Goal: Transaction & Acquisition: Purchase product/service

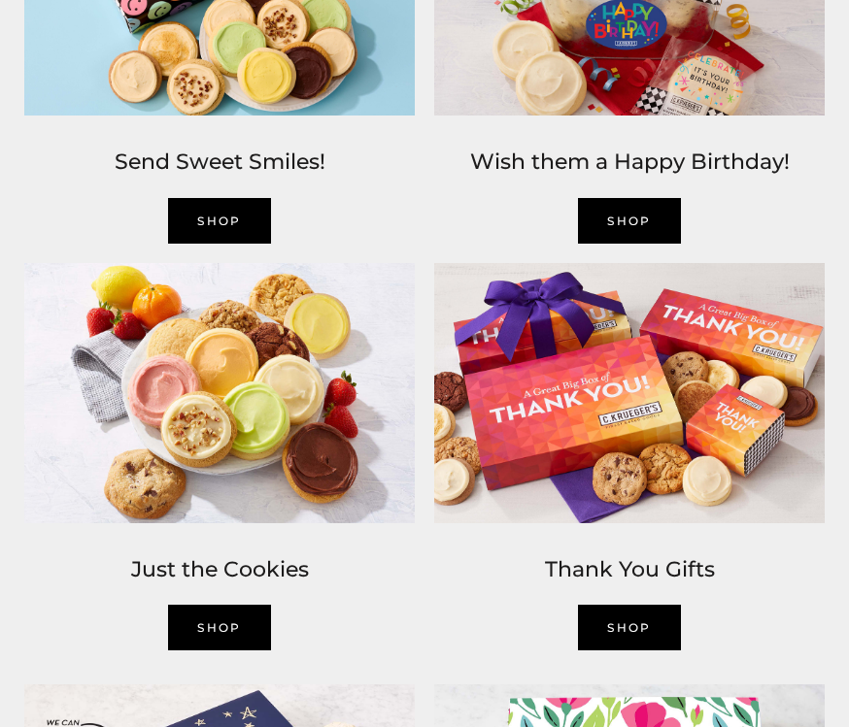
scroll to position [1744, 0]
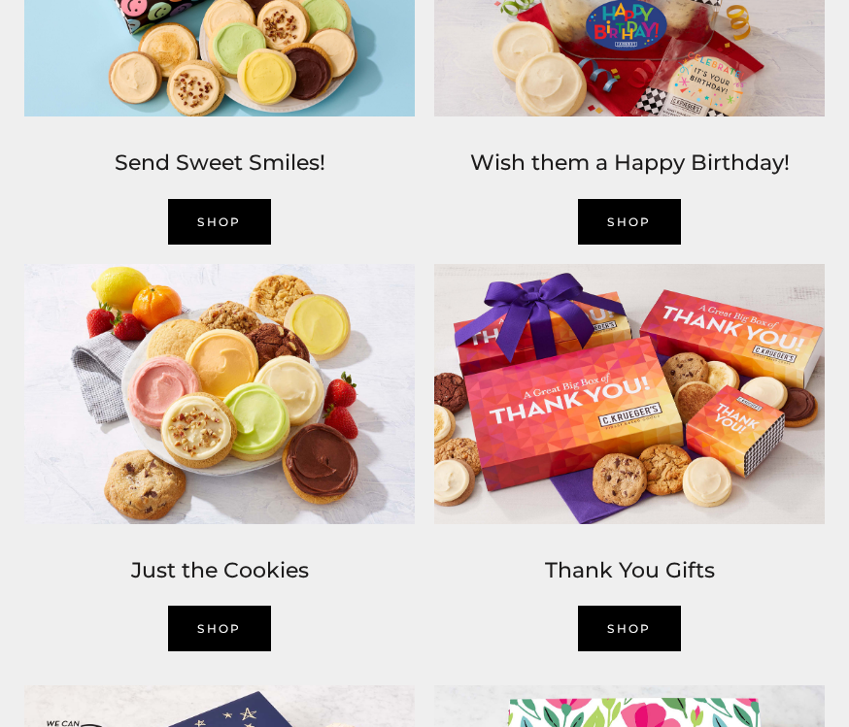
click at [228, 618] on link "SHOP" at bounding box center [219, 629] width 103 height 46
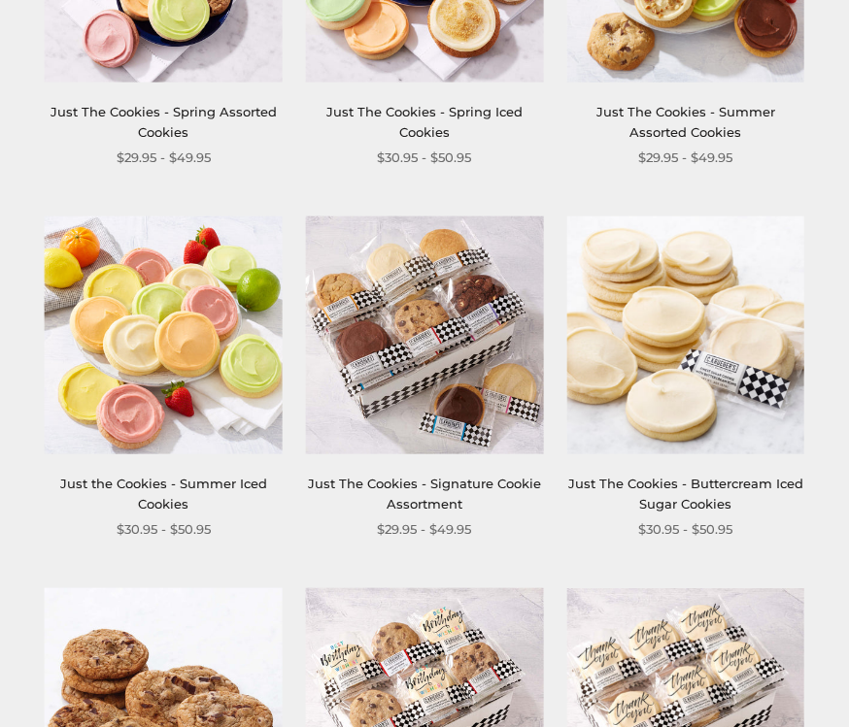
scroll to position [567, 0]
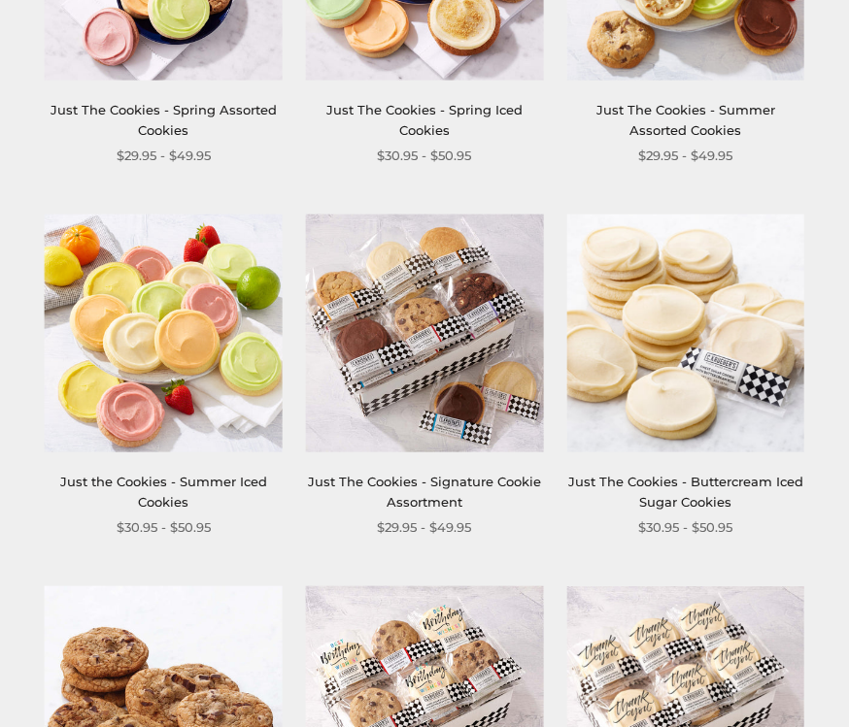
click at [478, 343] on img at bounding box center [425, 335] width 238 height 238
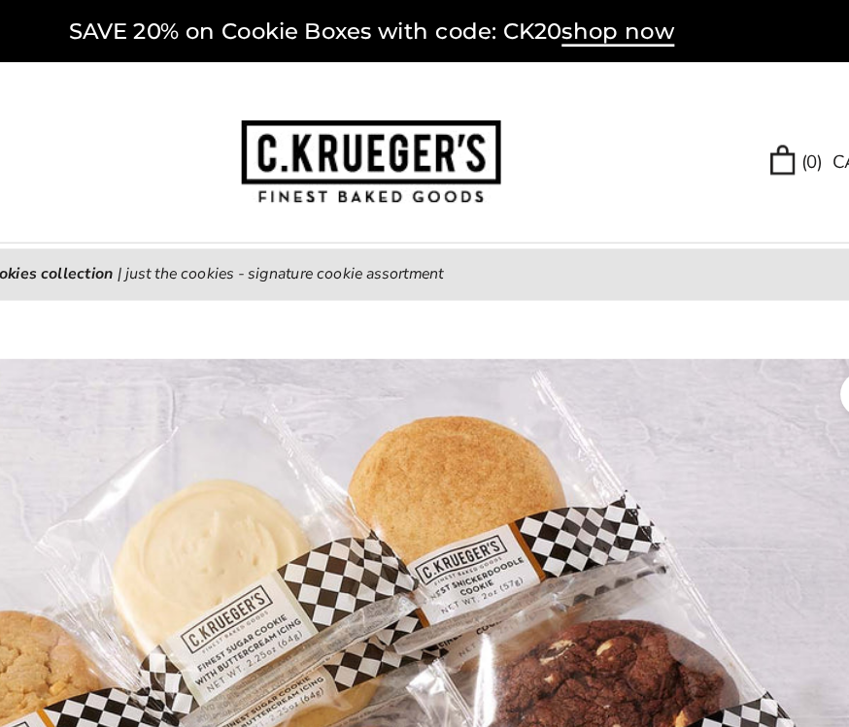
click at [567, 23] on span "shop now" at bounding box center [609, 24] width 84 height 21
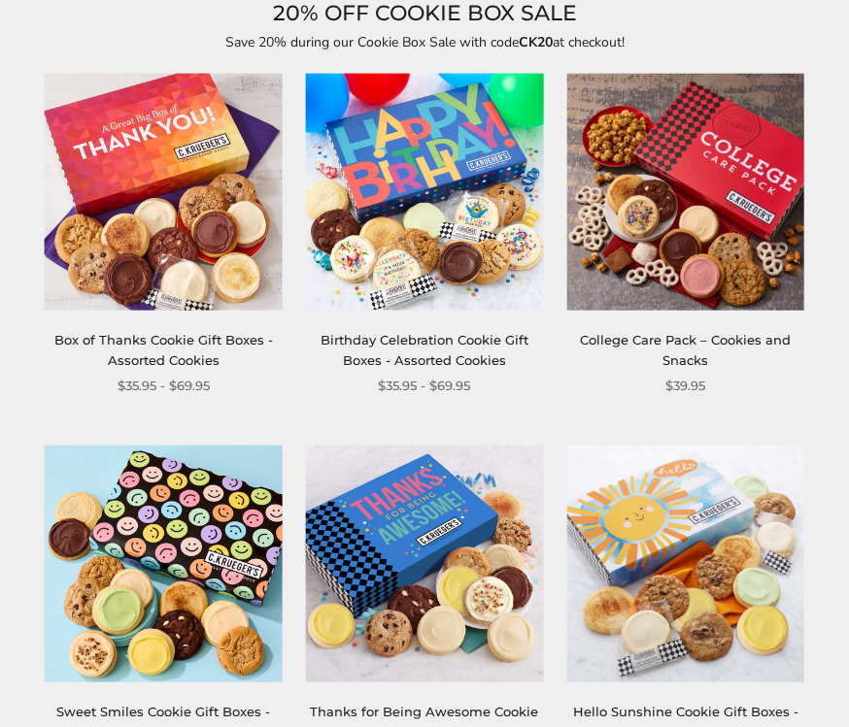
scroll to position [251, 0]
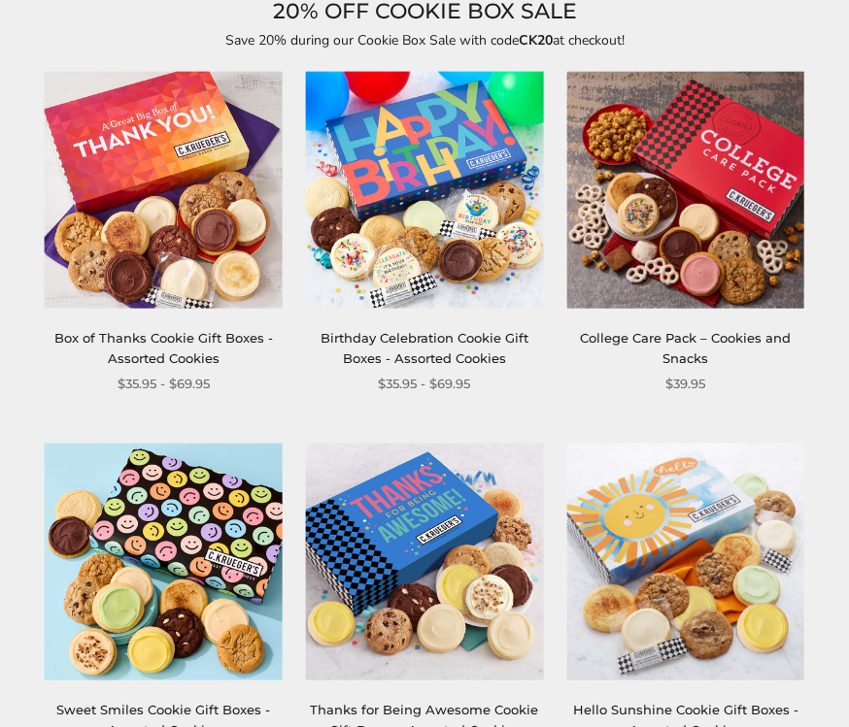
click at [735, 236] on img at bounding box center [685, 190] width 238 height 238
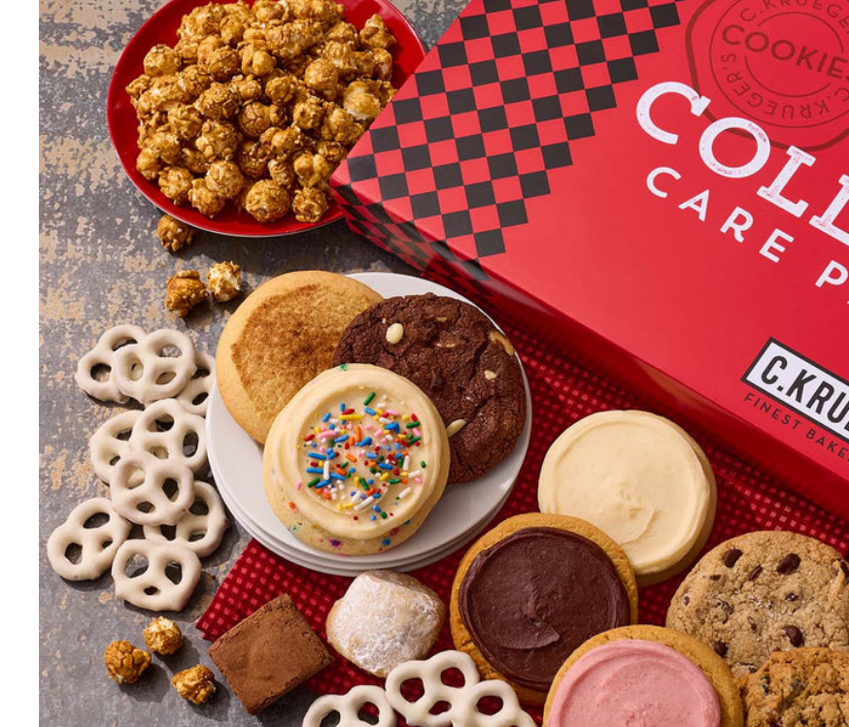
scroll to position [398, 0]
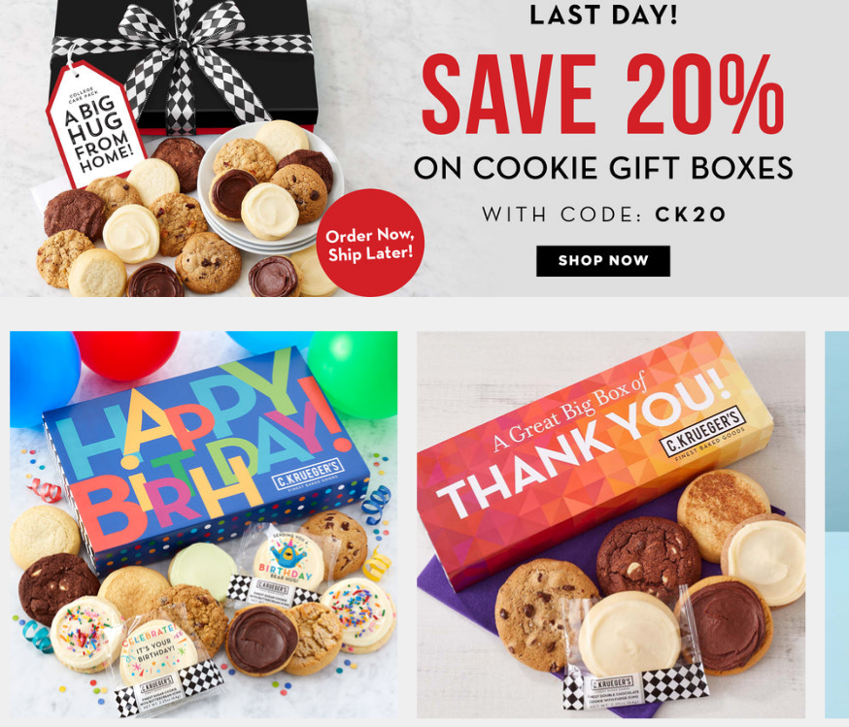
scroll to position [205, 0]
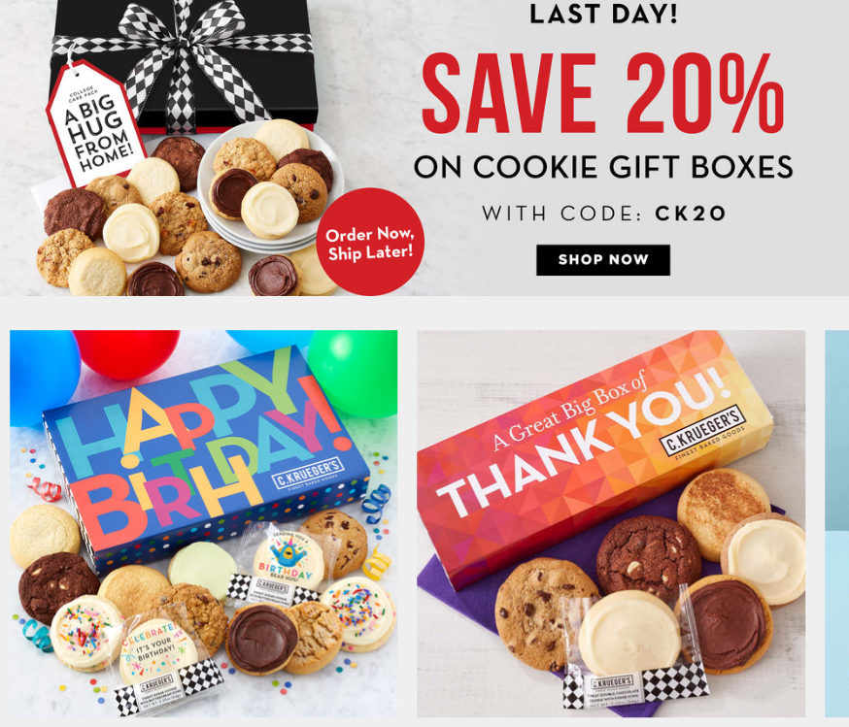
click at [614, 256] on img at bounding box center [424, 137] width 849 height 318
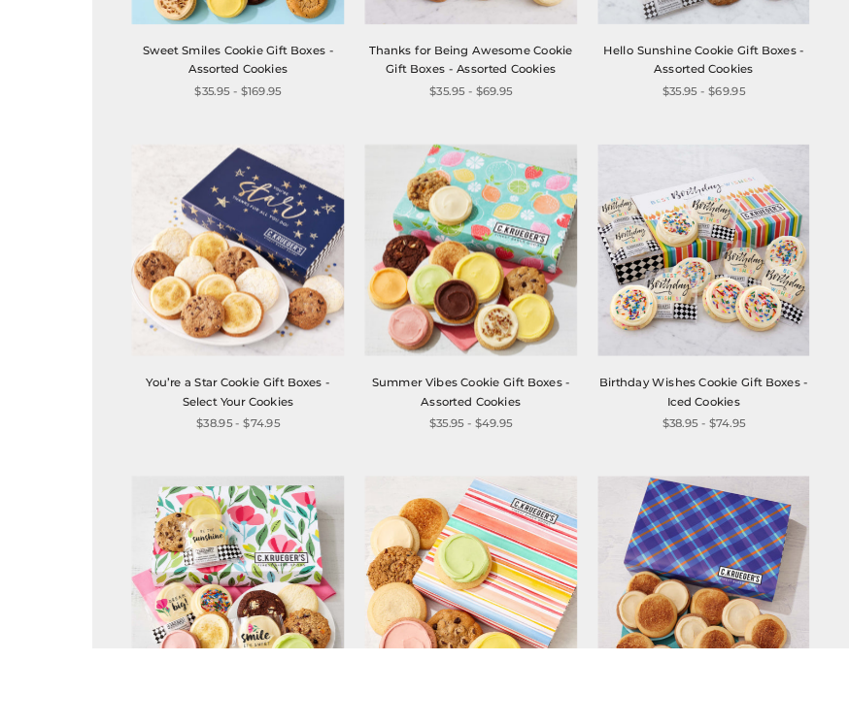
scroll to position [986, 0]
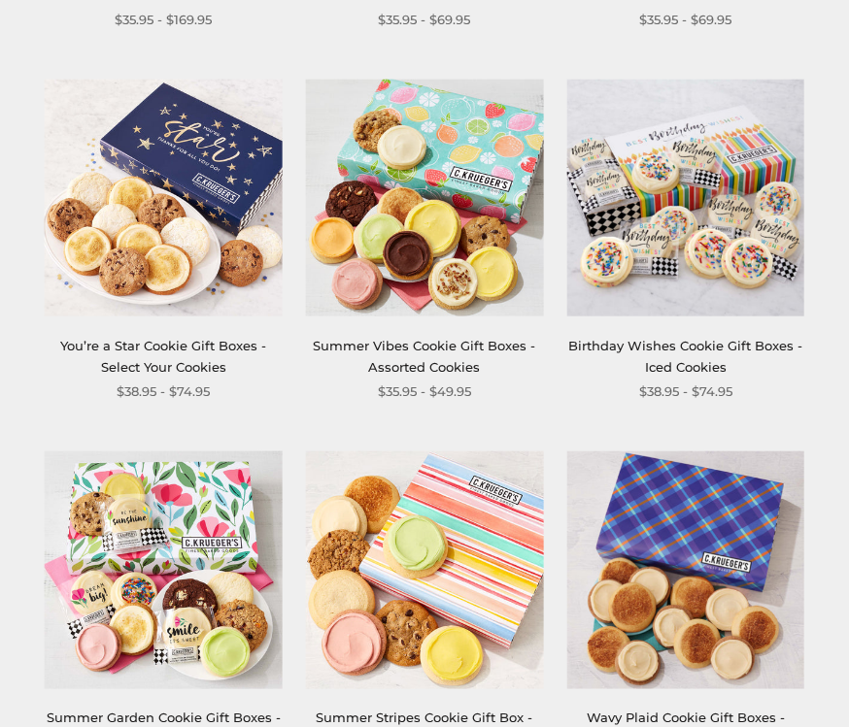
click at [201, 261] on img at bounding box center [164, 198] width 238 height 238
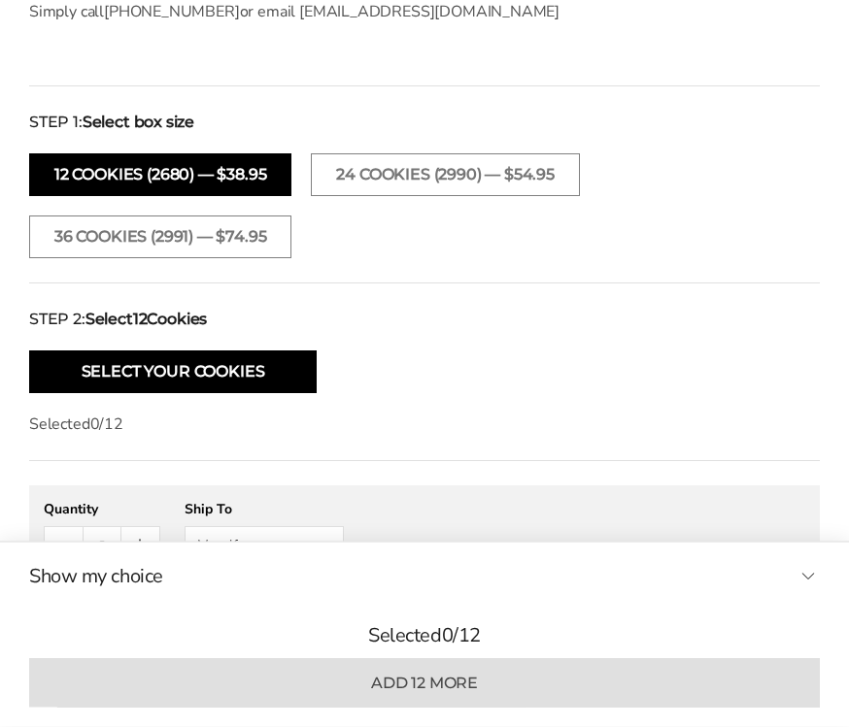
scroll to position [1596, 0]
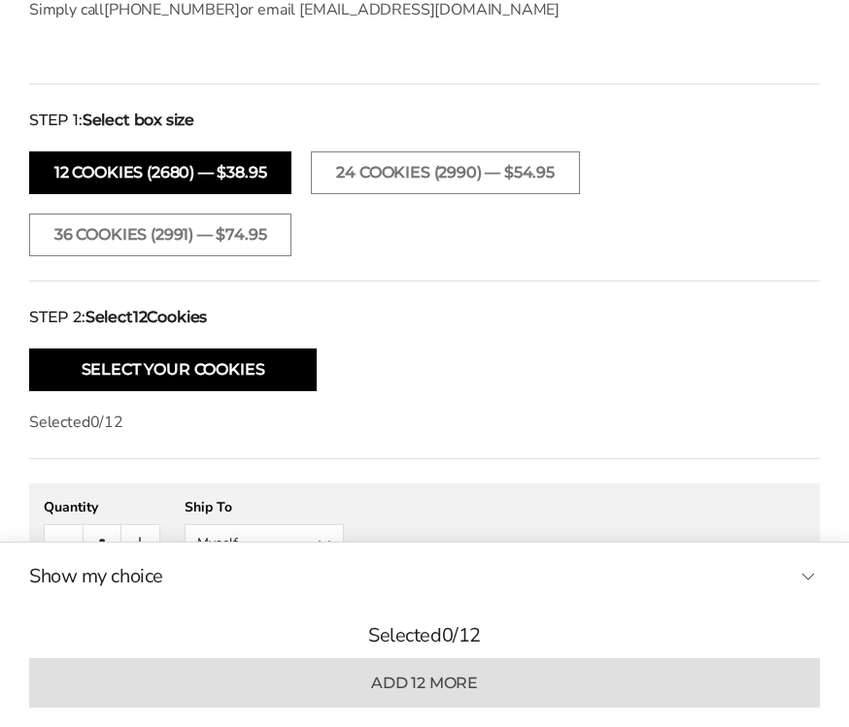
click at [259, 366] on button "Select Your Cookies" at bounding box center [172, 370] width 287 height 43
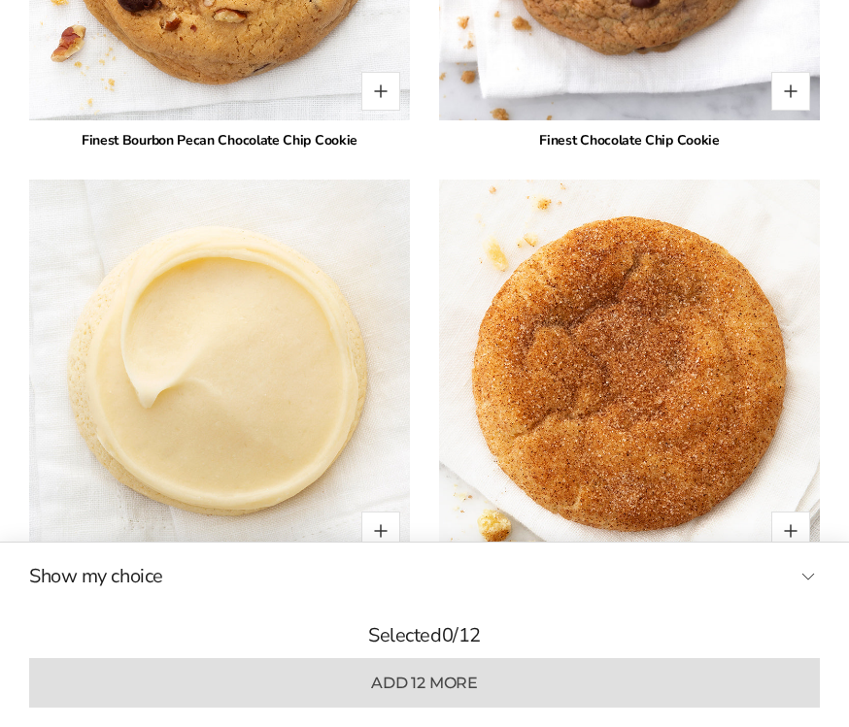
scroll to position [5739, 0]
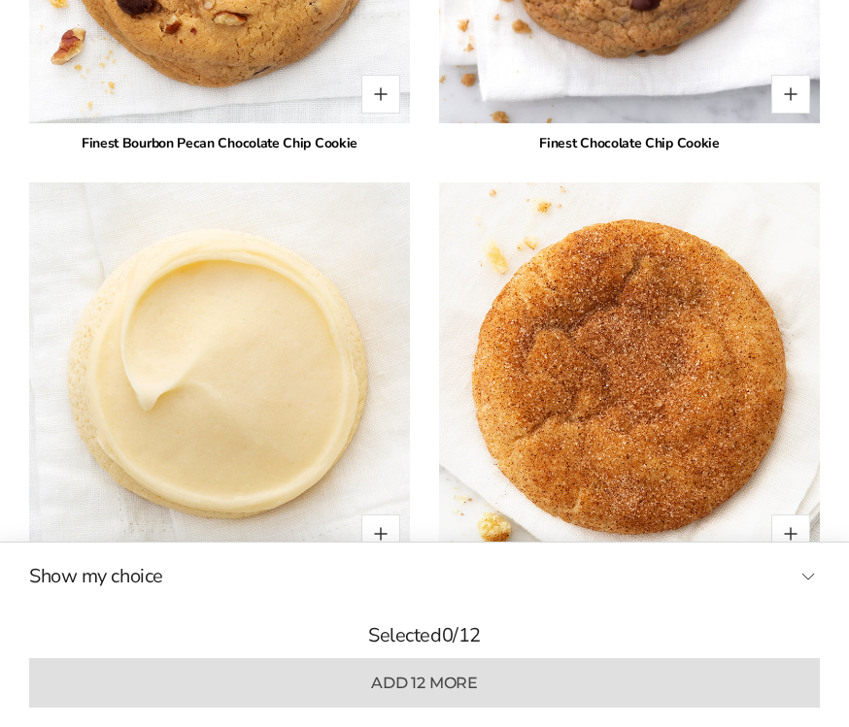
click at [810, 511] on img at bounding box center [629, 373] width 381 height 381
click at [788, 515] on button "Quantity button plus" at bounding box center [790, 534] width 39 height 39
click at [793, 515] on button "Quantity button plus" at bounding box center [790, 534] width 39 height 39
click at [801, 515] on button "Quantity button plus" at bounding box center [790, 534] width 39 height 39
type input "*"
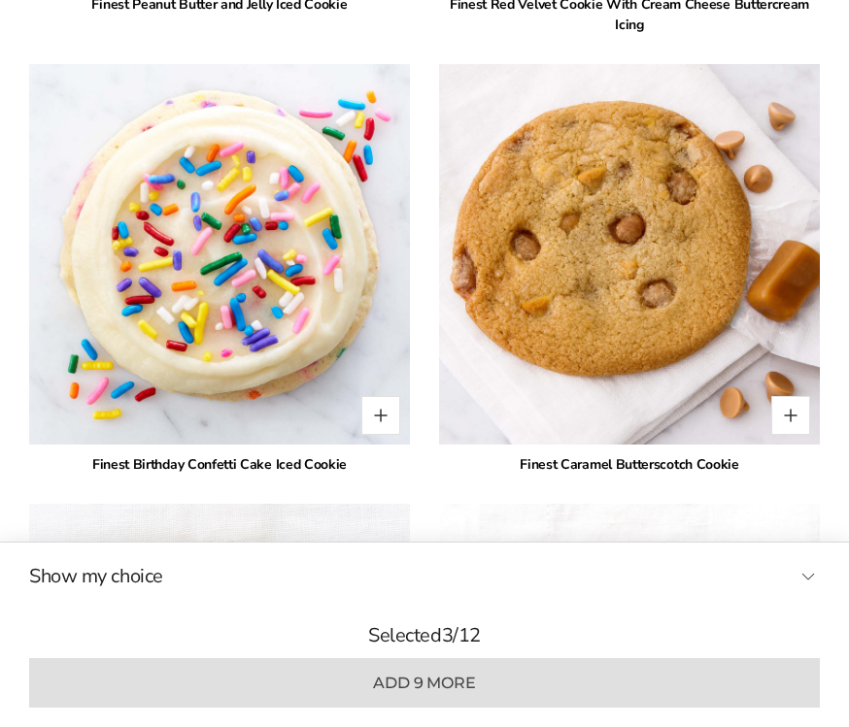
scroll to position [4976, 0]
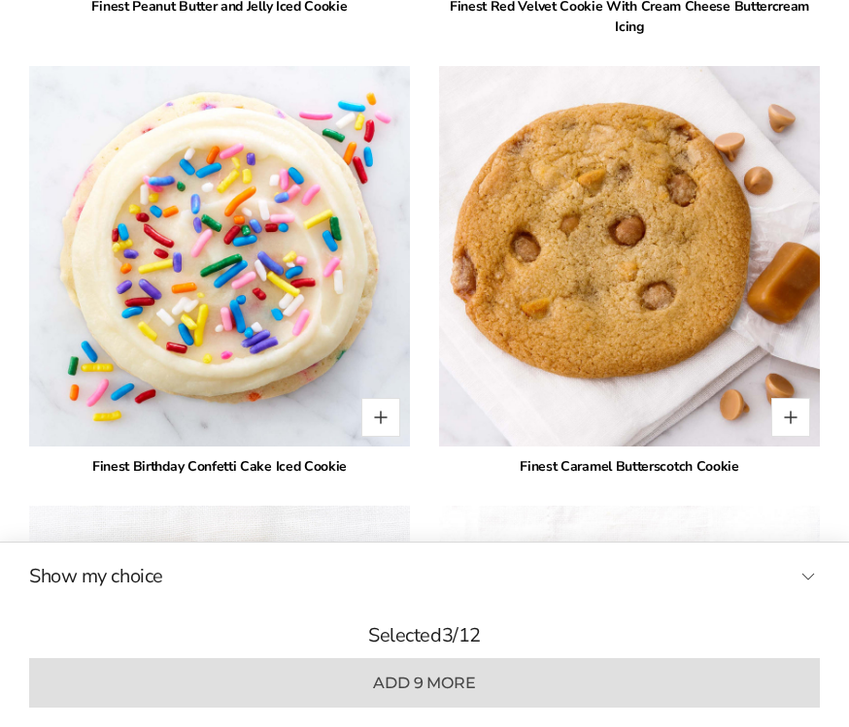
click at [384, 398] on button "Quantity button plus" at bounding box center [380, 417] width 39 height 39
click at [385, 402] on button "Quantity button plus" at bounding box center [380, 417] width 39 height 39
click at [388, 402] on button "Quantity button plus" at bounding box center [380, 417] width 39 height 39
type input "*"
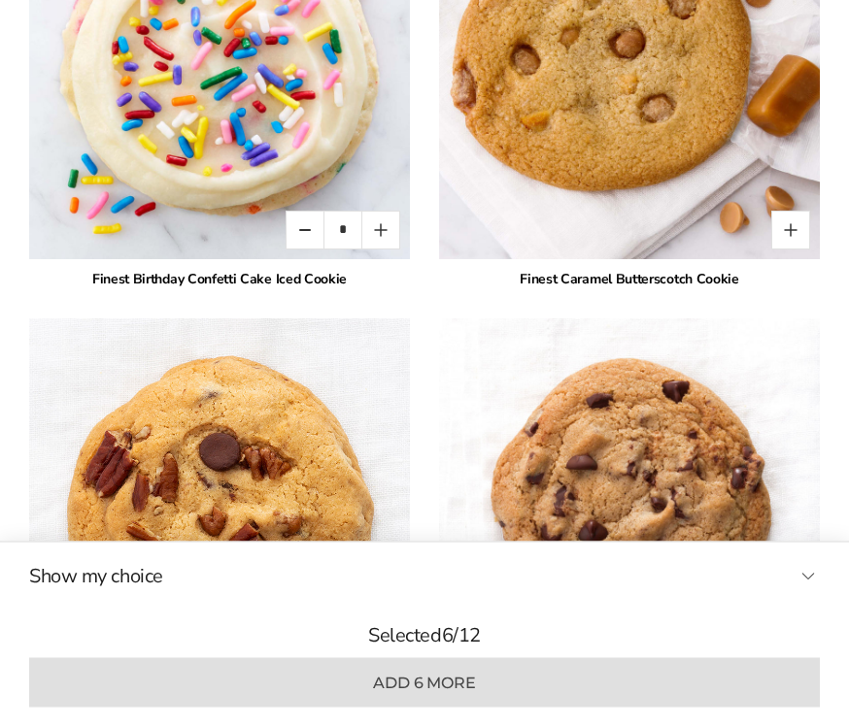
scroll to position [5165, 0]
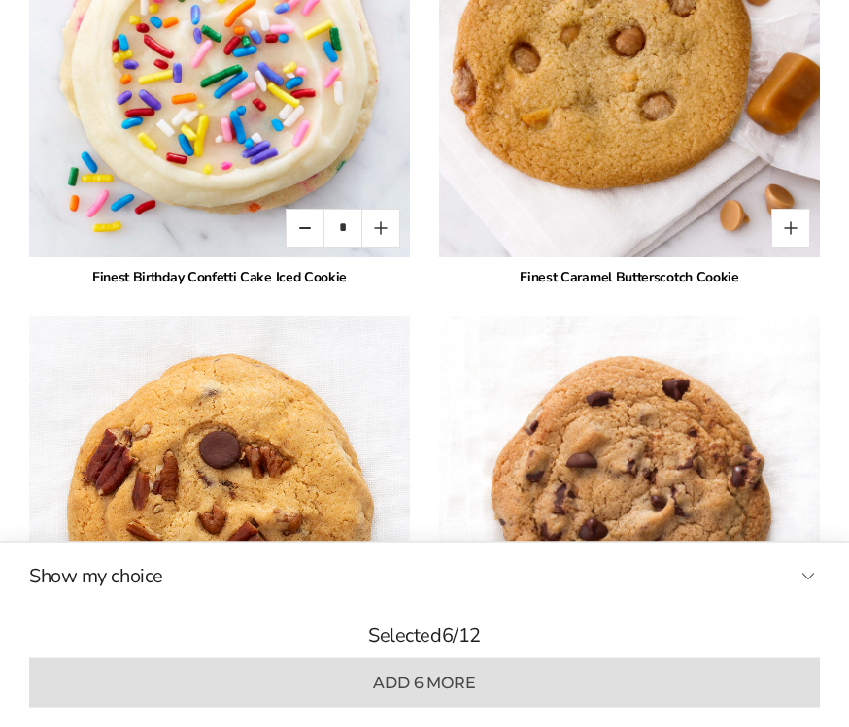
click at [797, 209] on button "Quantity button plus" at bounding box center [790, 228] width 39 height 39
click at [752, 209] on input "*" at bounding box center [752, 228] width 39 height 39
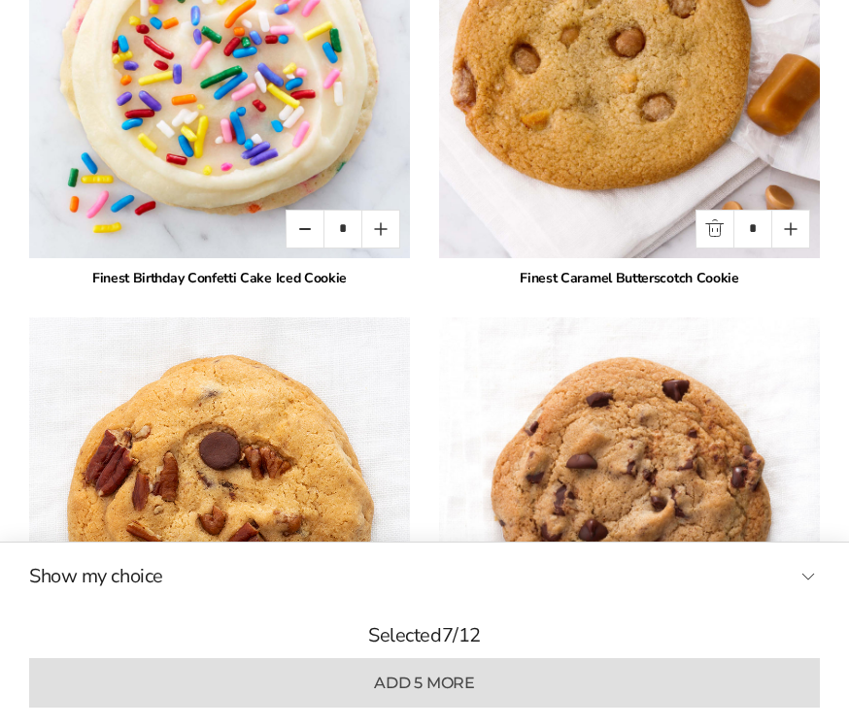
click at [801, 210] on button "Quantity button plus" at bounding box center [790, 229] width 39 height 39
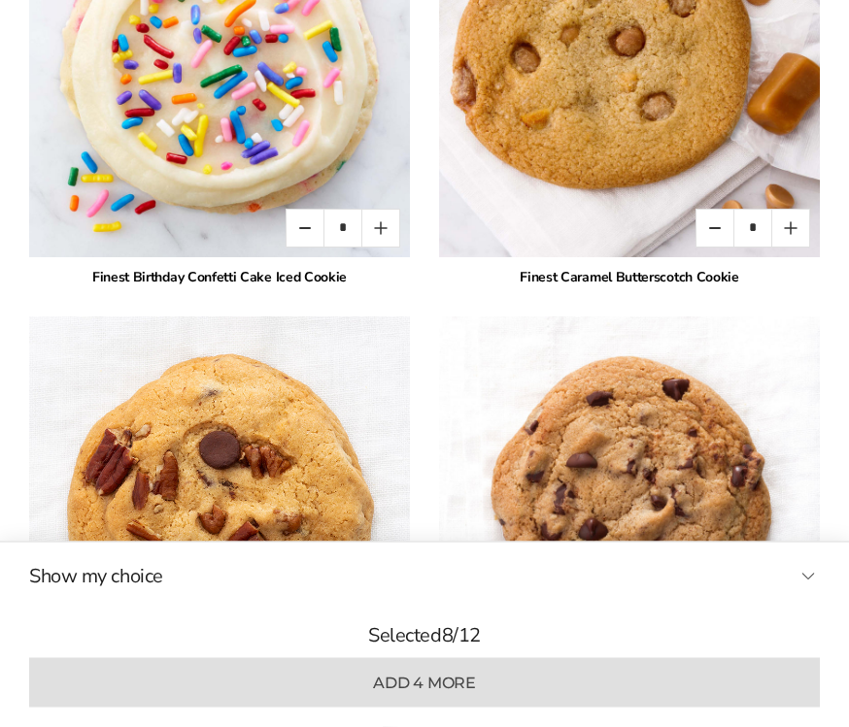
click at [799, 210] on button "Quantity button plus" at bounding box center [790, 229] width 39 height 39
type input "*"
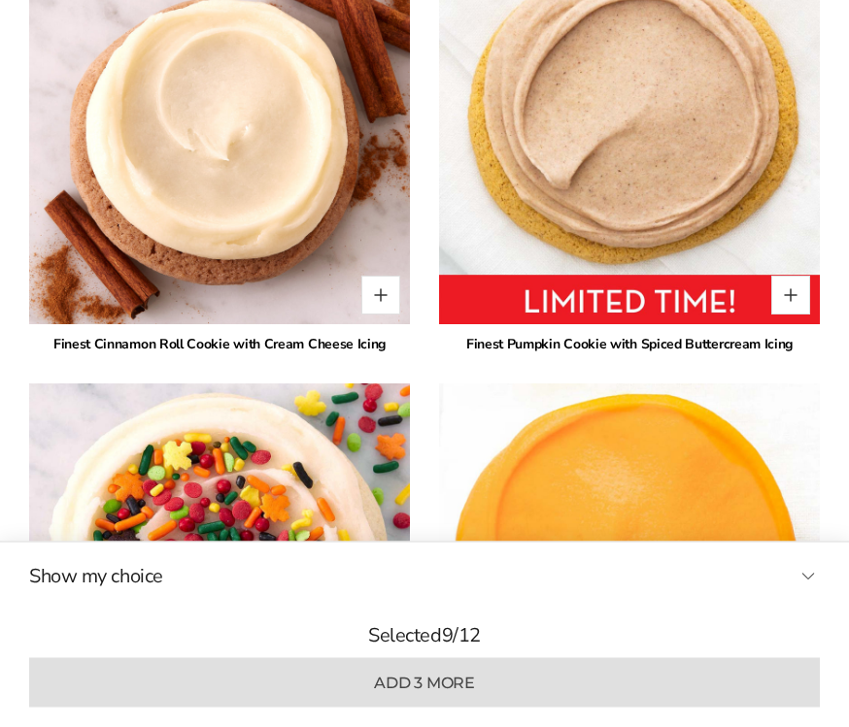
scroll to position [8127, 0]
